Goal: Obtain resource: Obtain resource

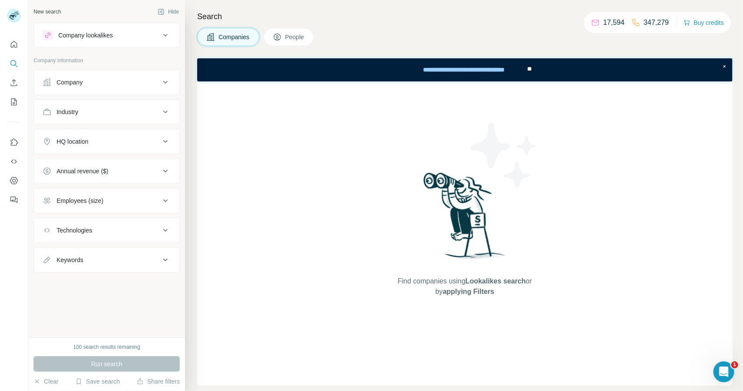
click at [654, 23] on p "347,279" at bounding box center [655, 22] width 25 height 10
copy p "347,279"
click at [611, 13] on div "17,594 347,279 Buy credits" at bounding box center [657, 22] width 147 height 21
click at [609, 17] on p "17,594" at bounding box center [613, 22] width 21 height 10
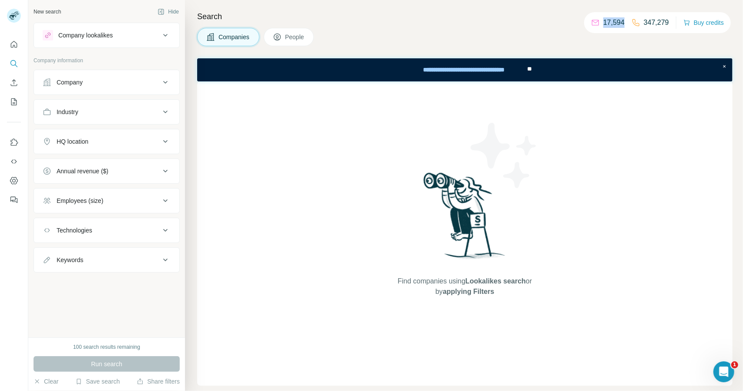
click at [609, 17] on p "17,594" at bounding box center [613, 22] width 21 height 10
copy p "17,594"
